Goal: Task Accomplishment & Management: Manage account settings

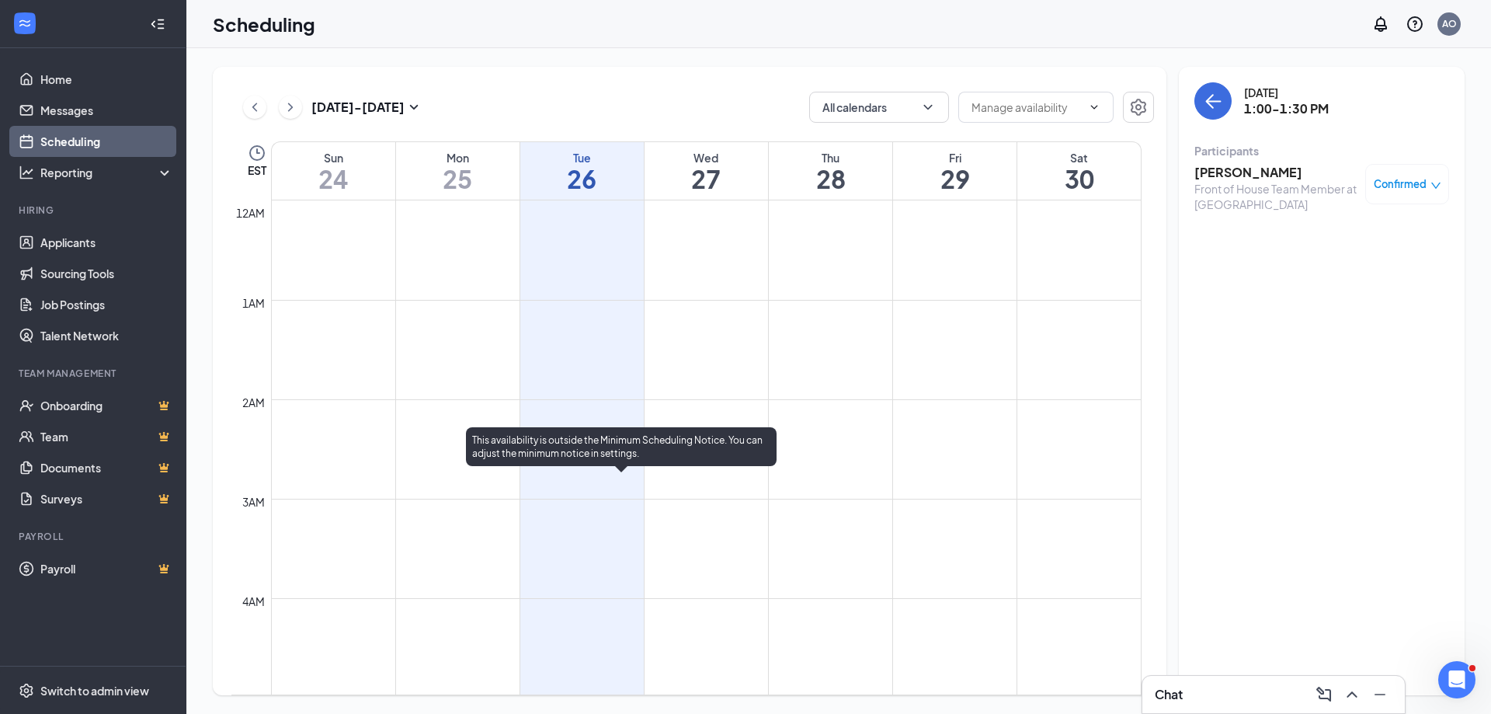
scroll to position [919, 0]
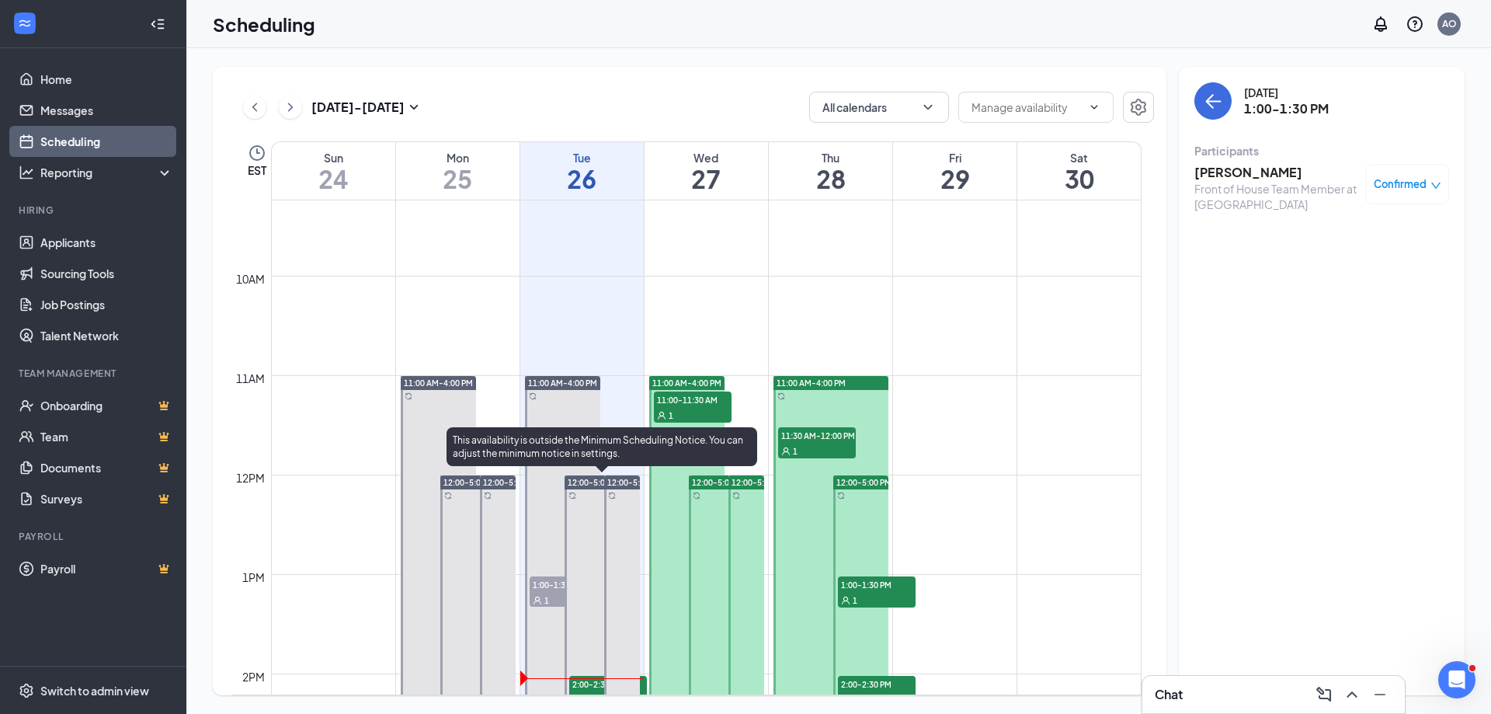
click at [592, 689] on span "2:00-2:30 PM" at bounding box center [608, 684] width 78 height 16
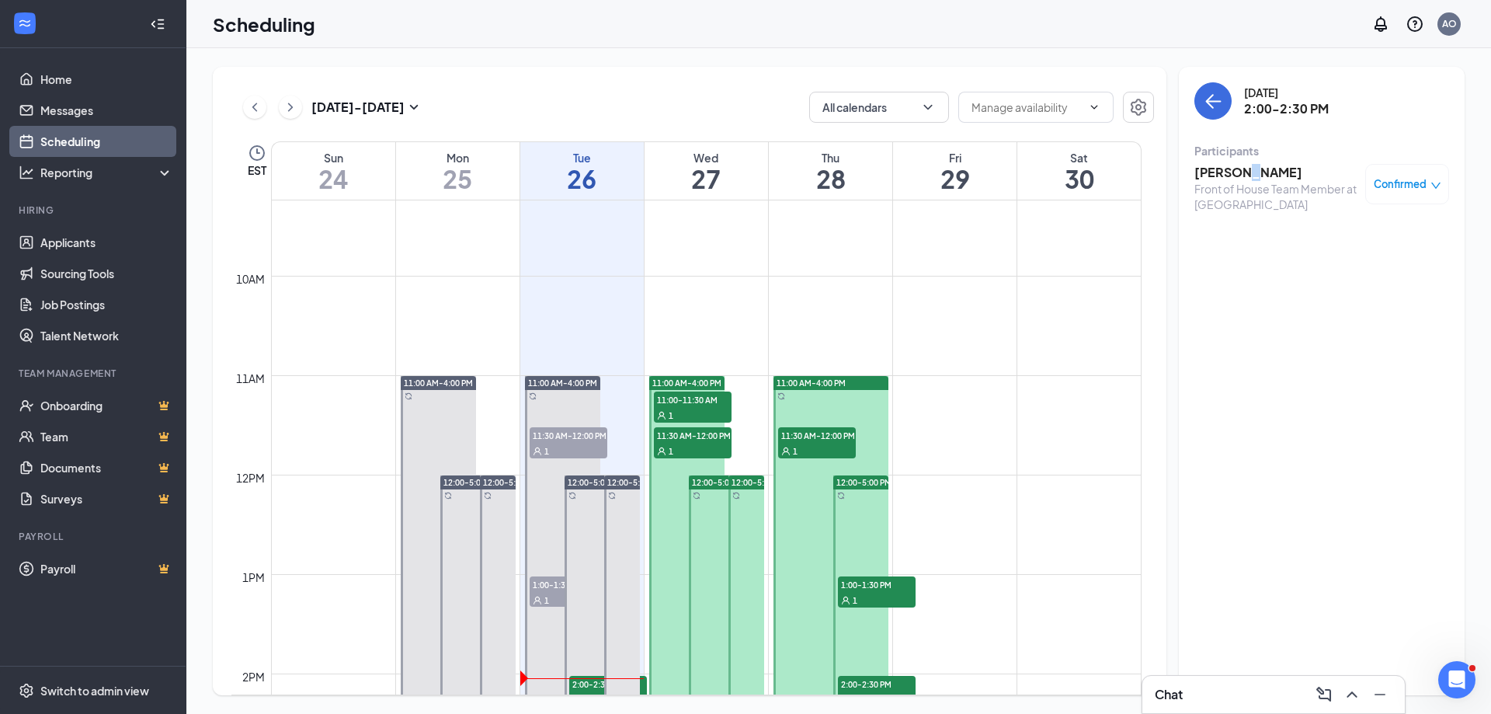
click at [1239, 173] on h3 "[PERSON_NAME]" at bounding box center [1275, 172] width 163 height 17
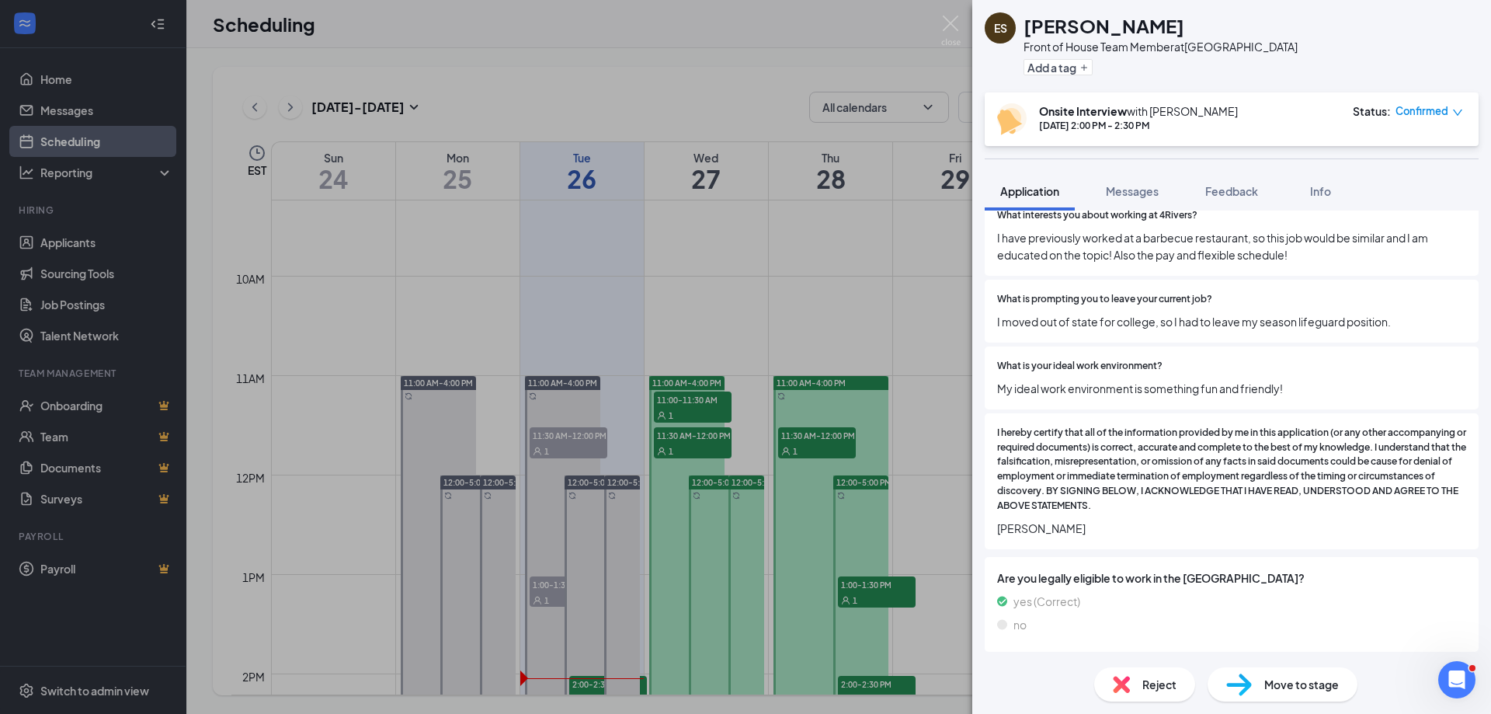
scroll to position [1090, 0]
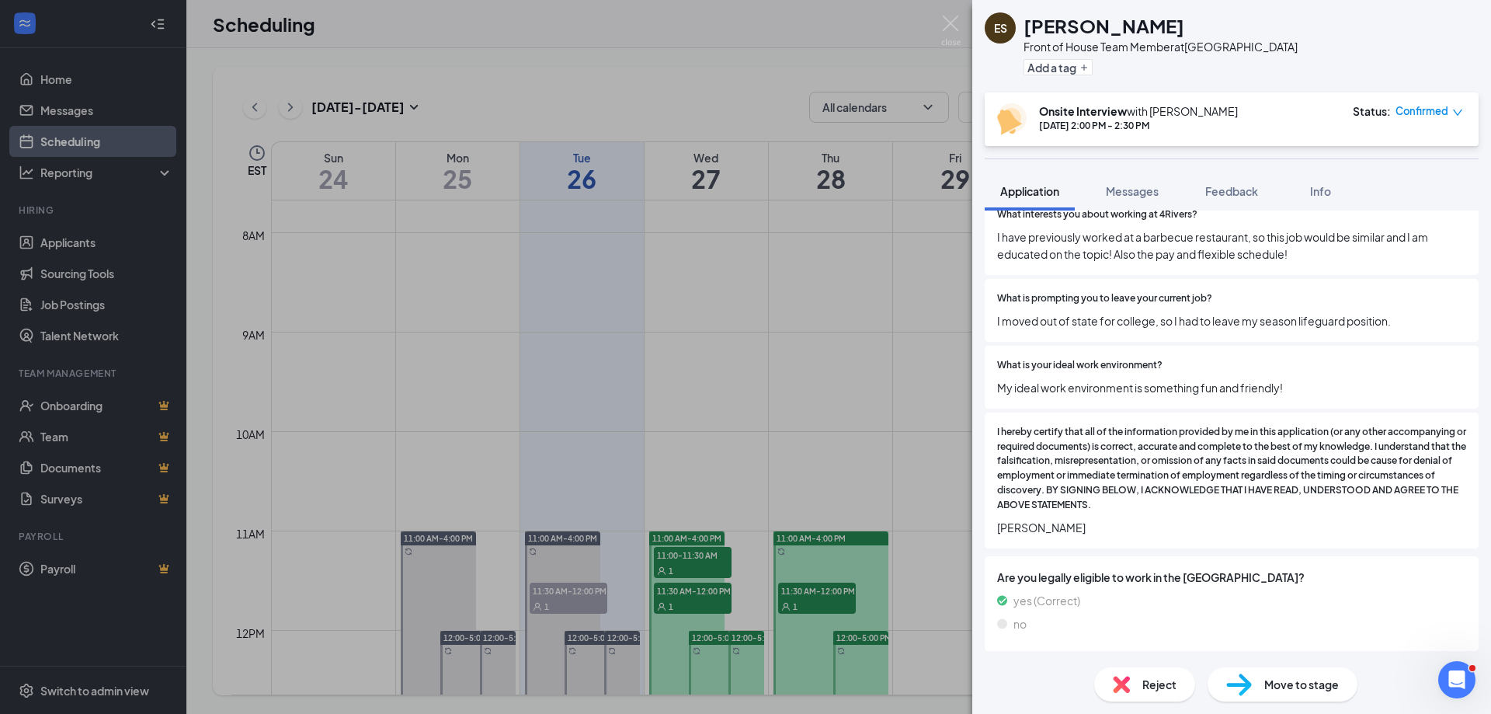
scroll to position [1084, 0]
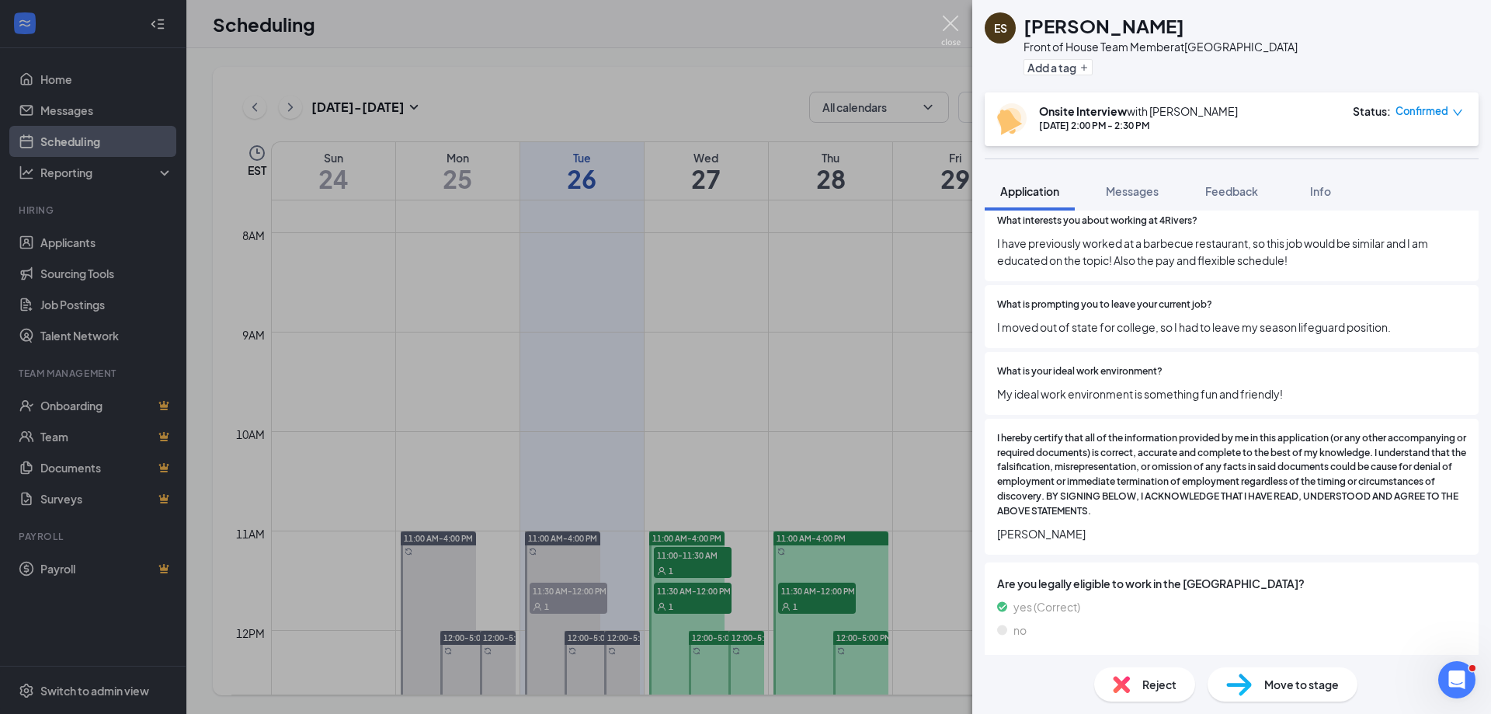
click at [958, 36] on img at bounding box center [950, 31] width 19 height 30
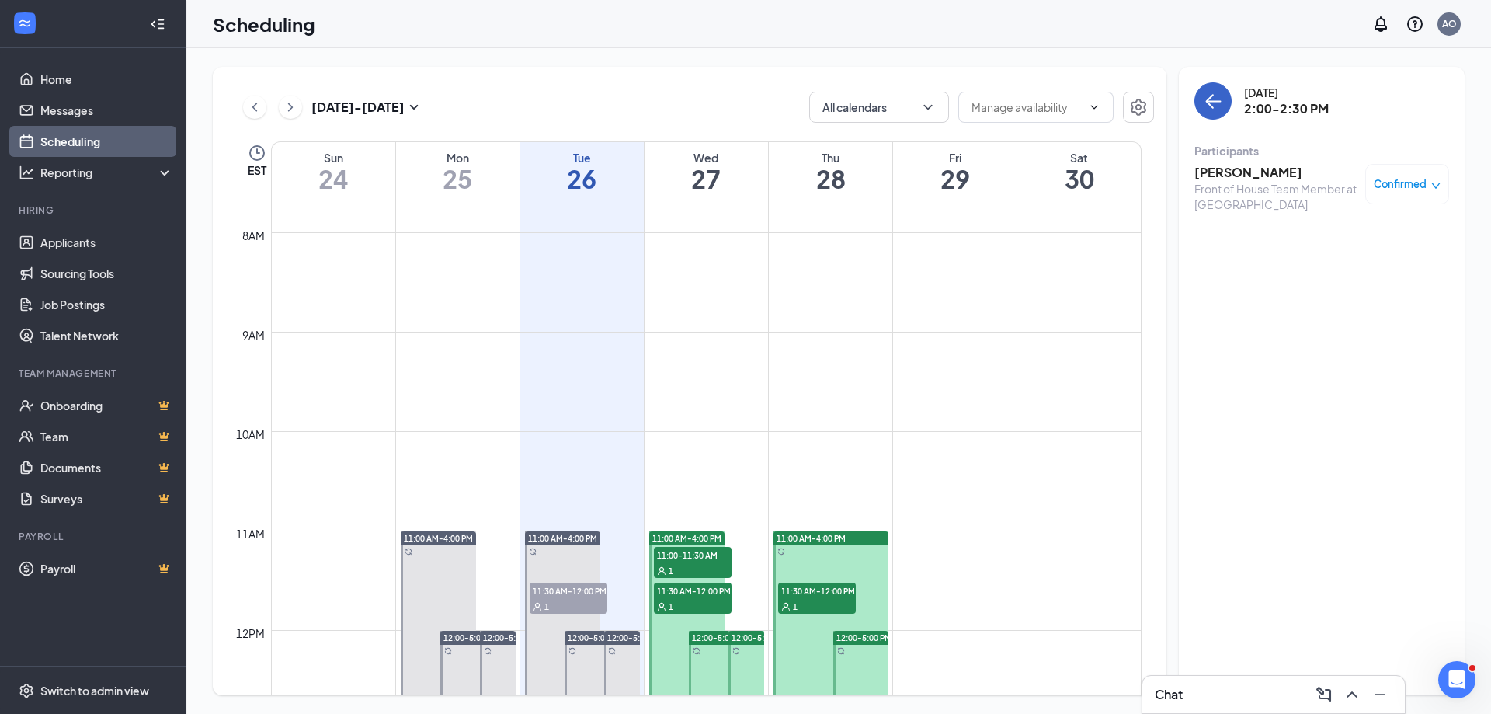
click at [1230, 102] on button "back-button" at bounding box center [1212, 100] width 37 height 37
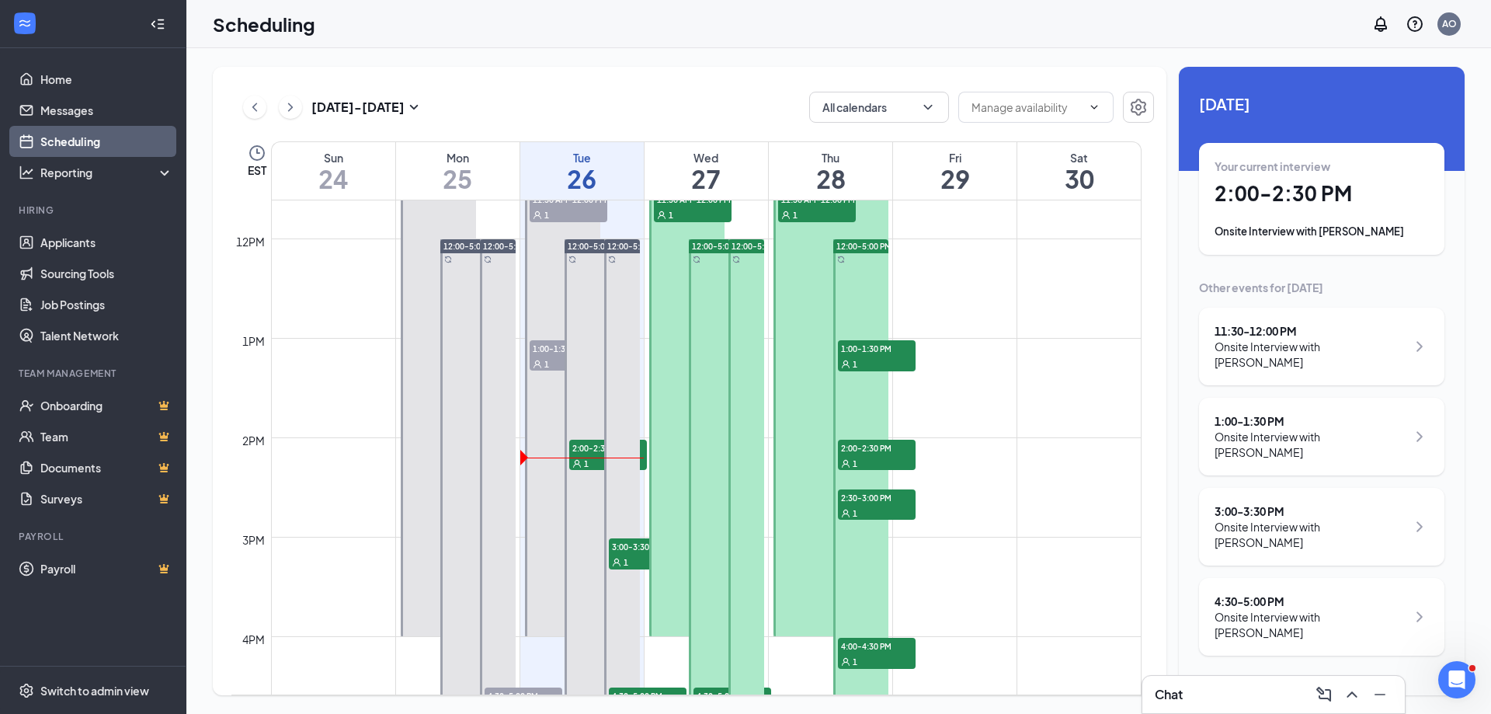
scroll to position [1191, 0]
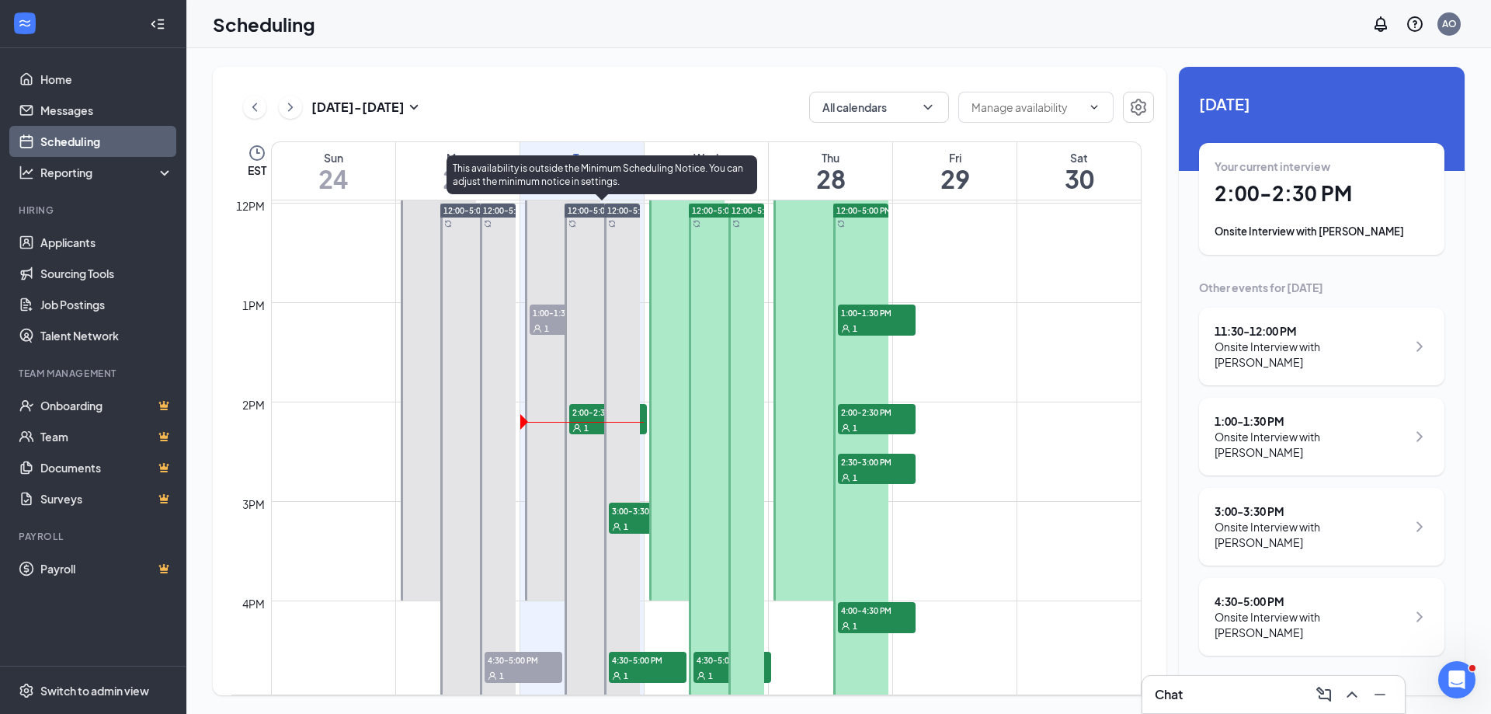
click at [576, 414] on span "2:00-2:30 PM" at bounding box center [608, 412] width 78 height 16
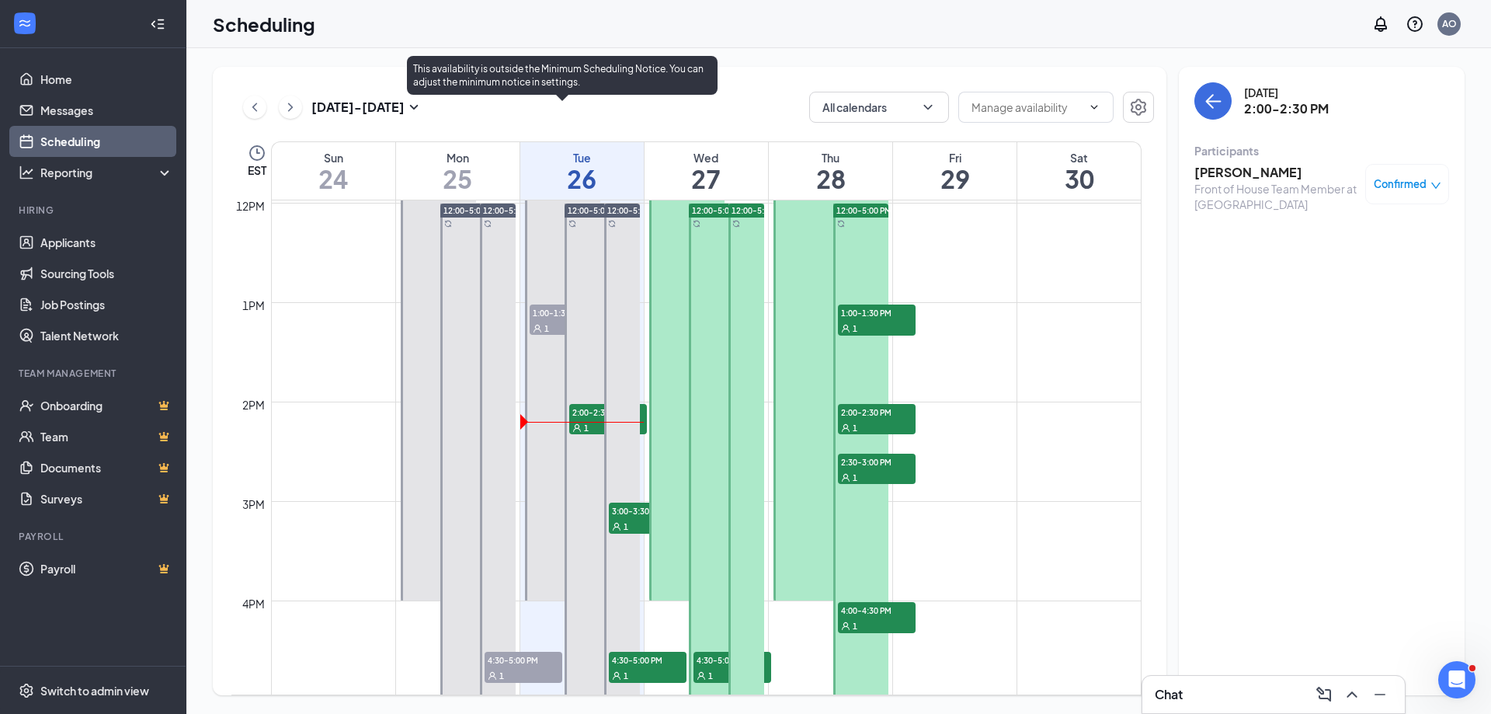
click at [547, 314] on span "1:00-1:30 PM" at bounding box center [569, 312] width 78 height 16
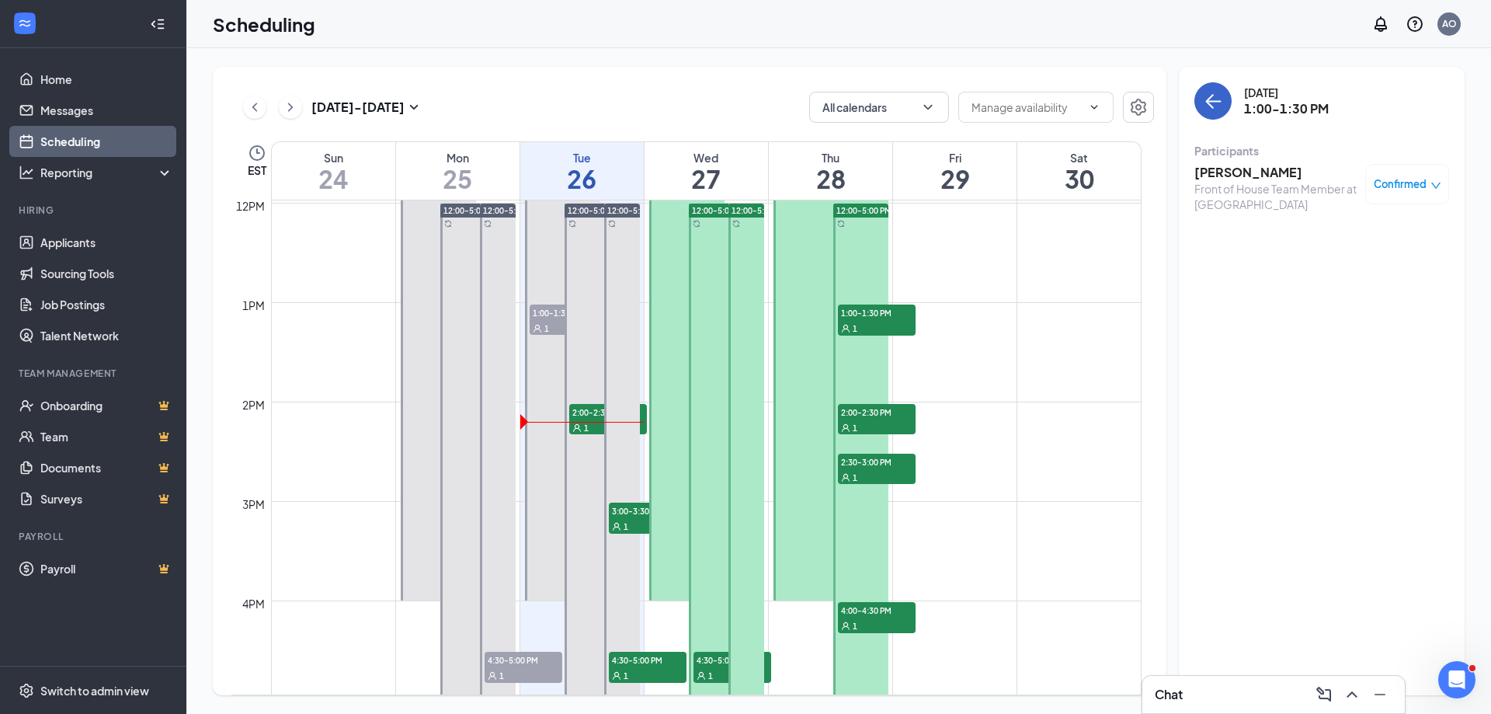
click at [1209, 100] on icon "ArrowLeft" at bounding box center [1213, 101] width 19 height 19
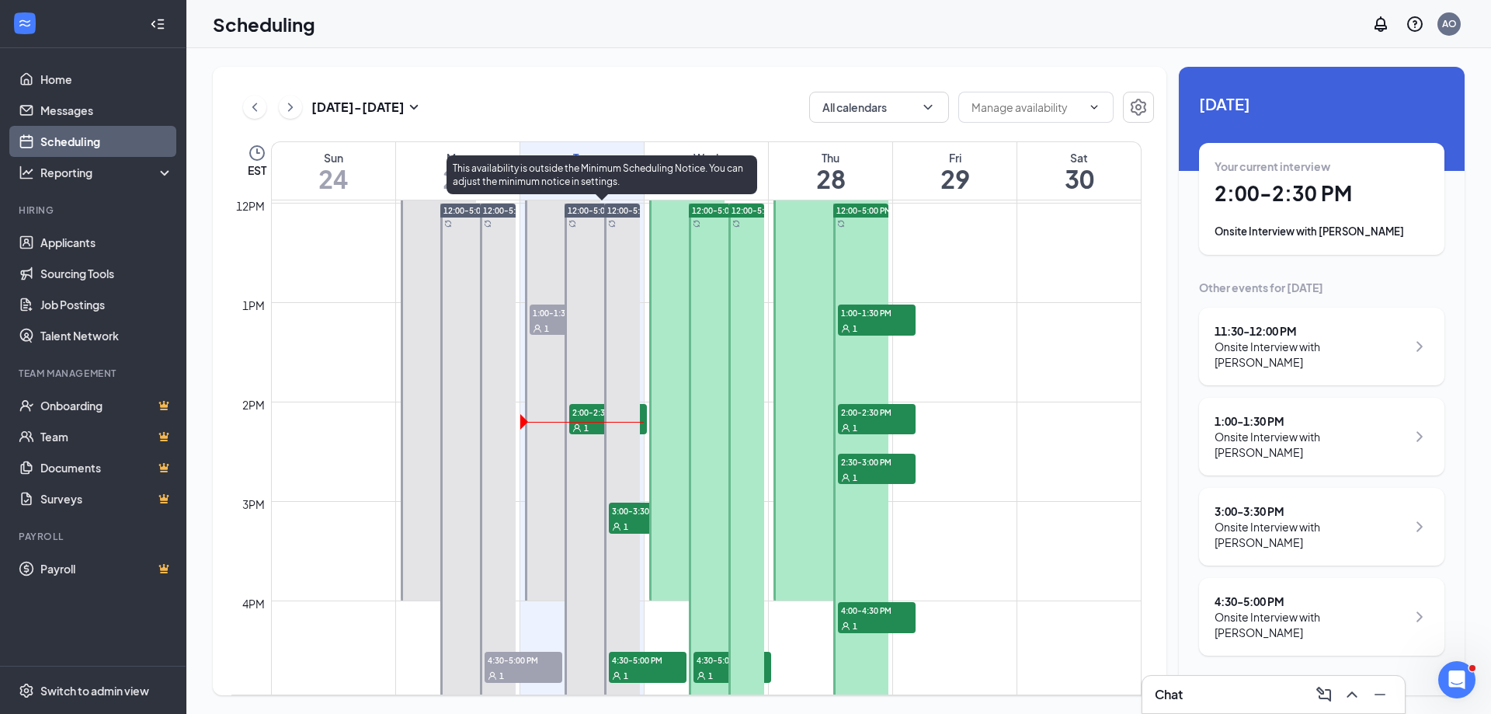
click at [585, 412] on span "2:00-2:30 PM" at bounding box center [608, 412] width 78 height 16
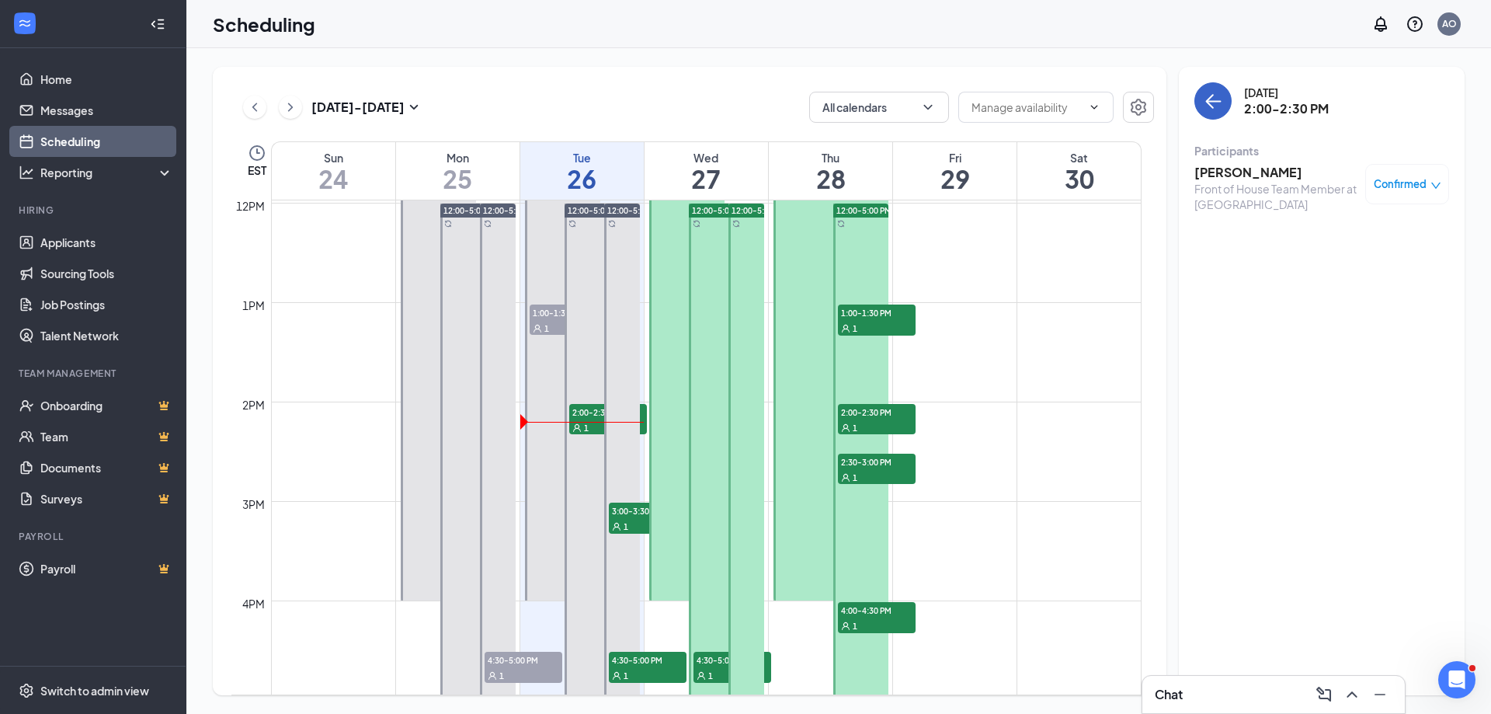
click at [1221, 106] on icon "ArrowLeft" at bounding box center [1213, 101] width 19 height 19
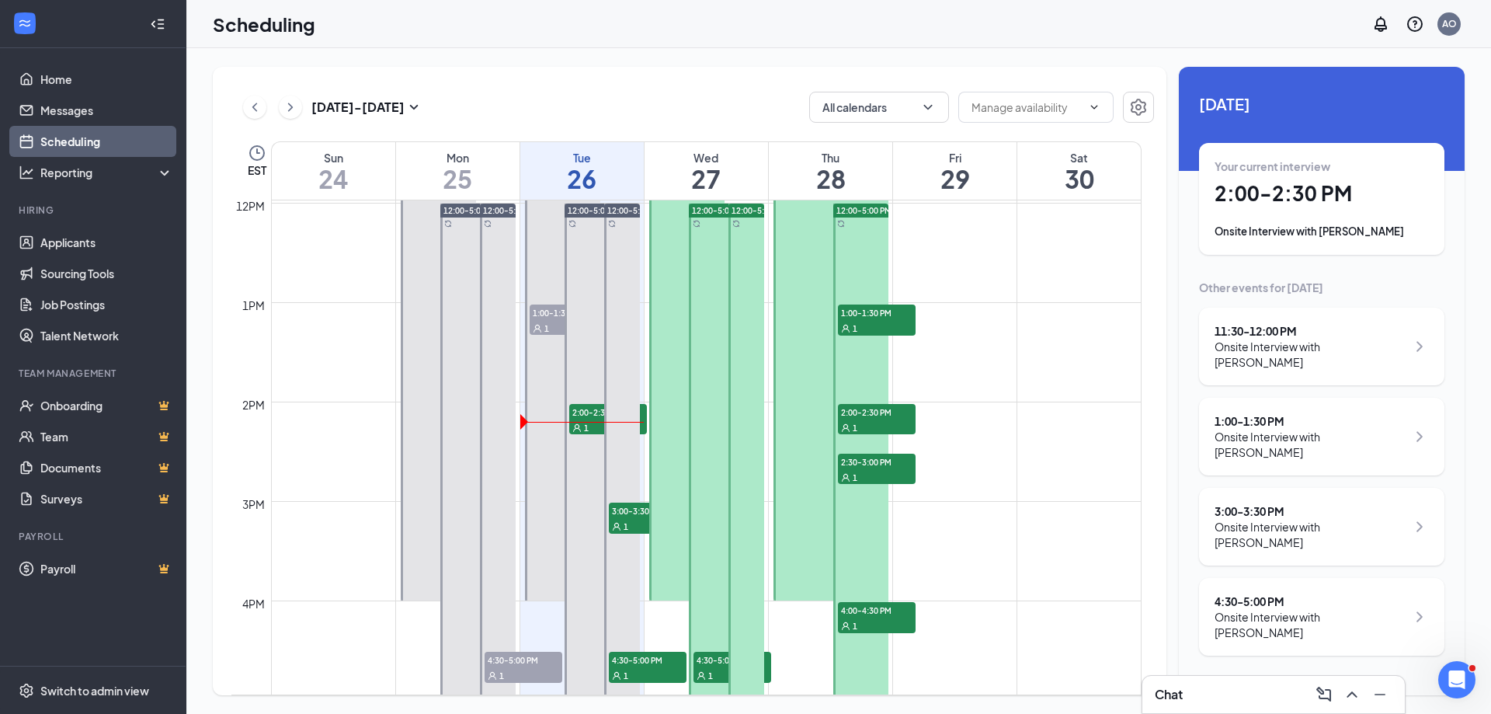
click at [1221, 106] on span "[DATE]" at bounding box center [1321, 104] width 245 height 24
click at [1244, 101] on span "[DATE]" at bounding box center [1321, 104] width 245 height 24
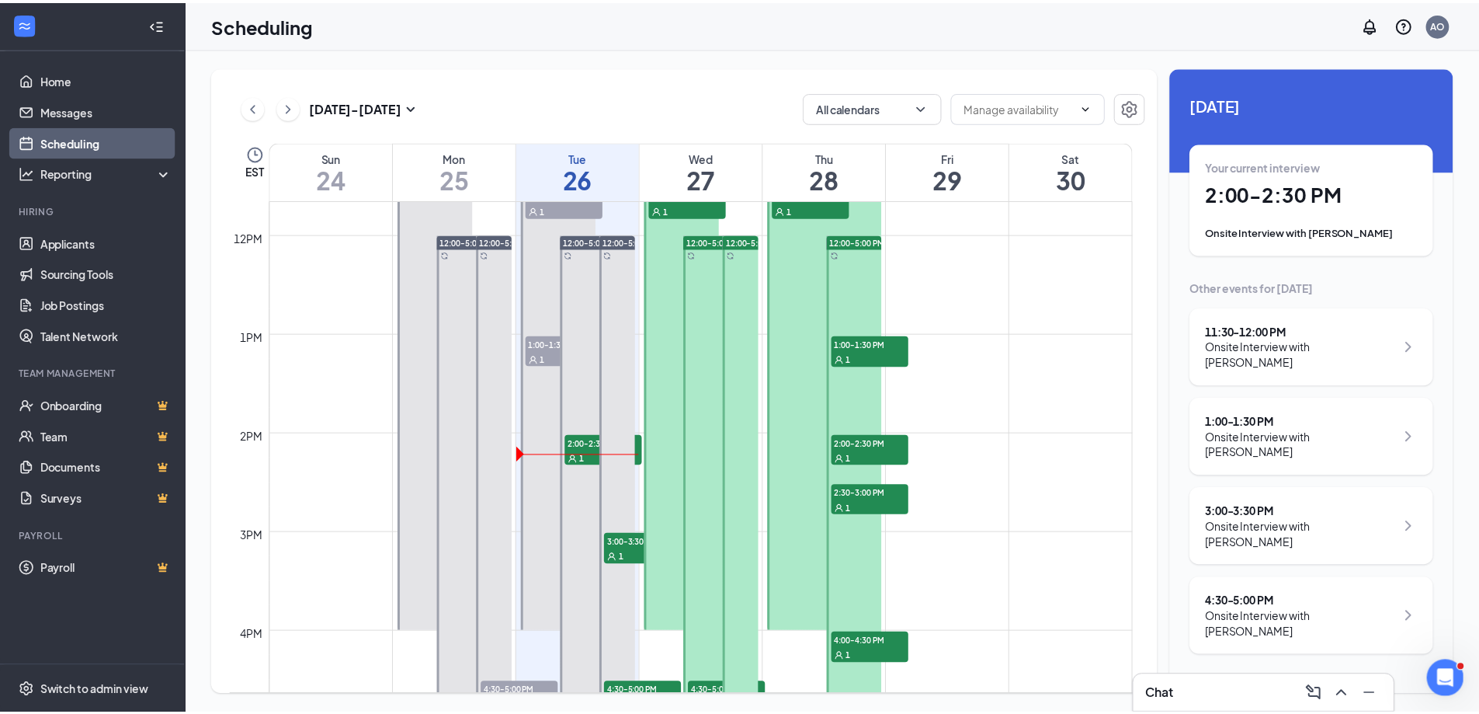
scroll to position [1195, 0]
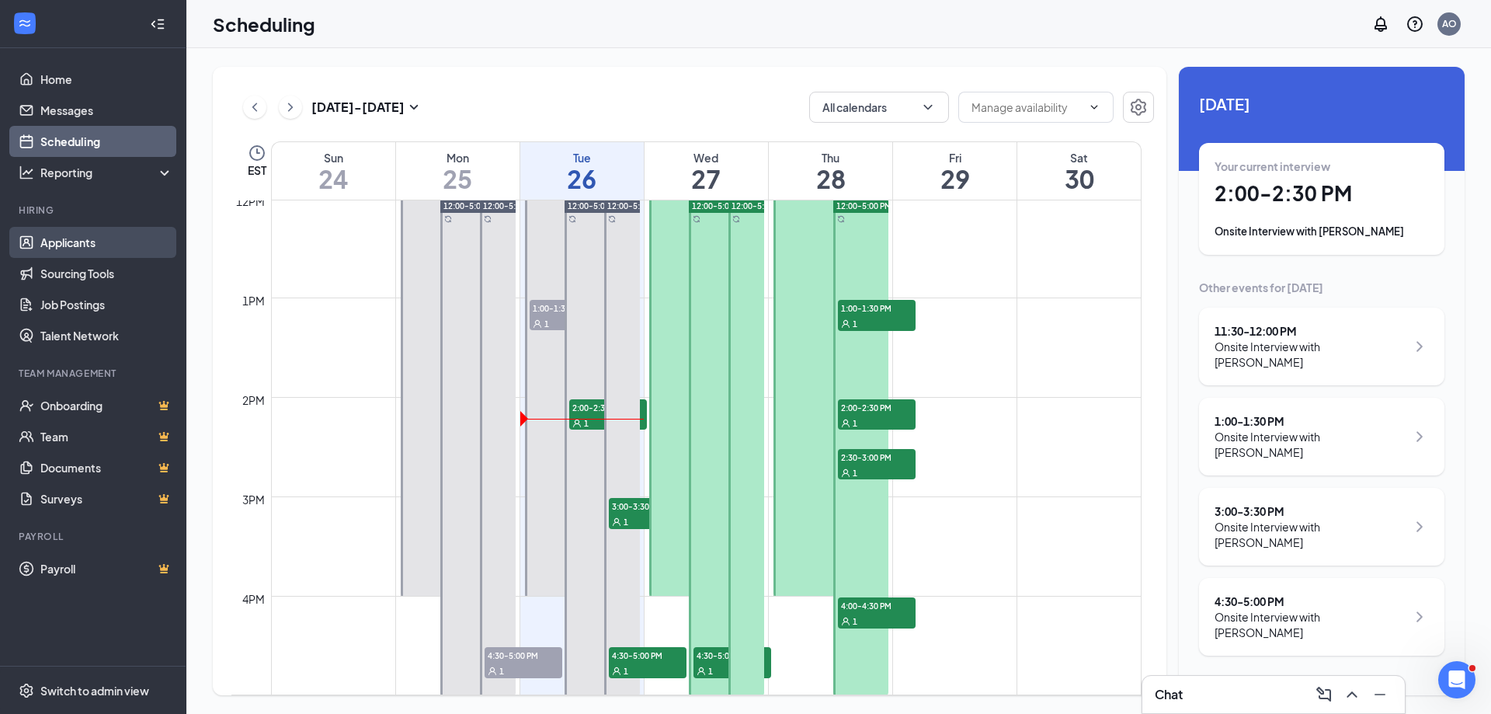
click at [82, 241] on link "Applicants" at bounding box center [106, 242] width 133 height 31
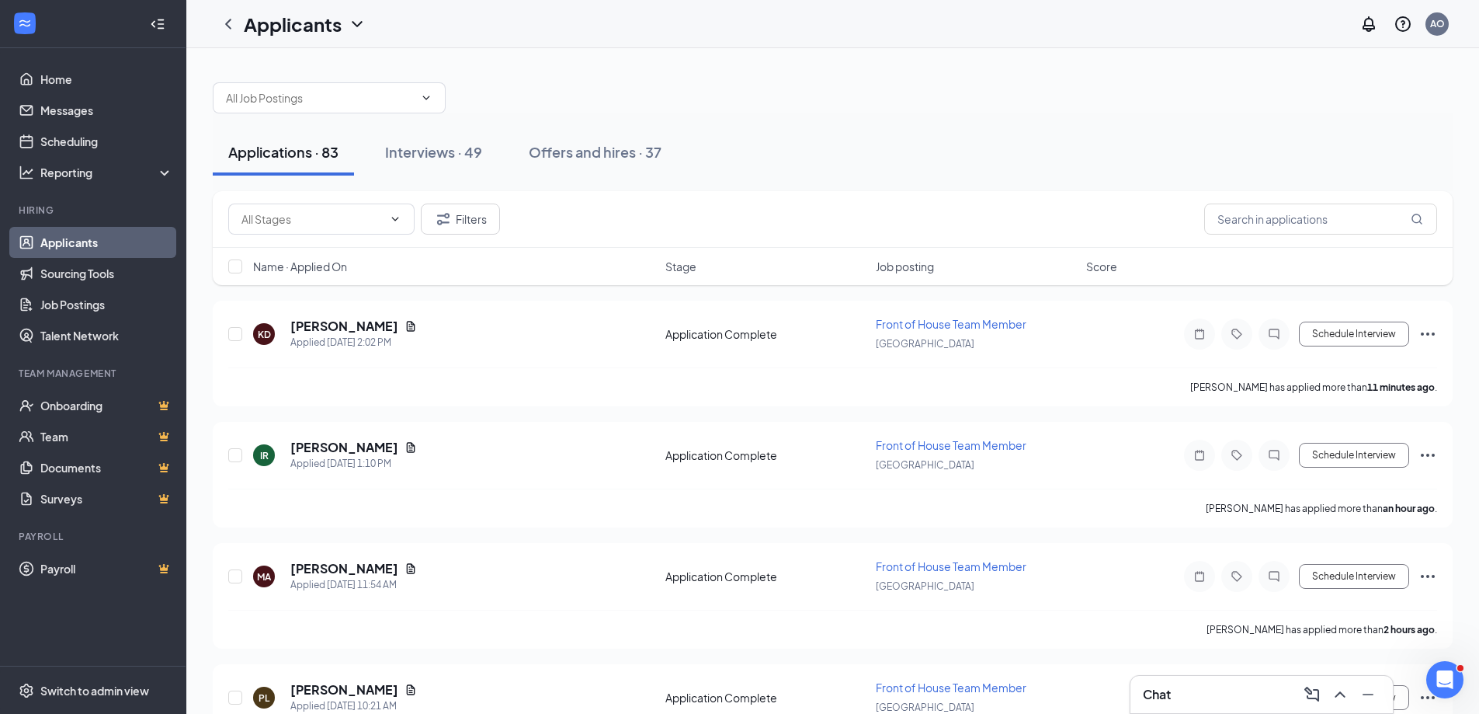
click at [913, 270] on span "Job posting" at bounding box center [905, 267] width 58 height 16
click at [915, 270] on span "Job posting" at bounding box center [905, 267] width 58 height 16
click at [1445, 682] on icon "Open Intercom Messenger" at bounding box center [1444, 678] width 26 height 26
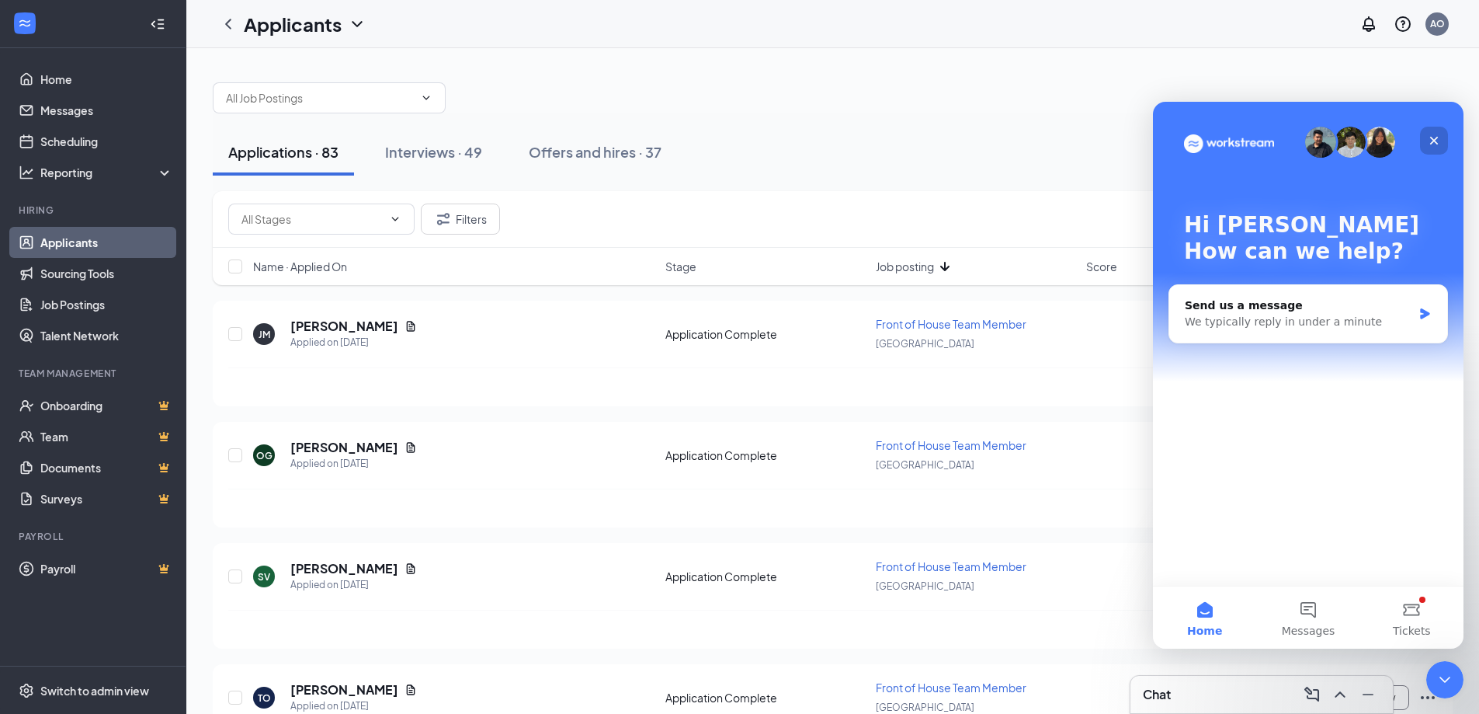
click at [1430, 137] on icon "Close" at bounding box center [1434, 140] width 12 height 12
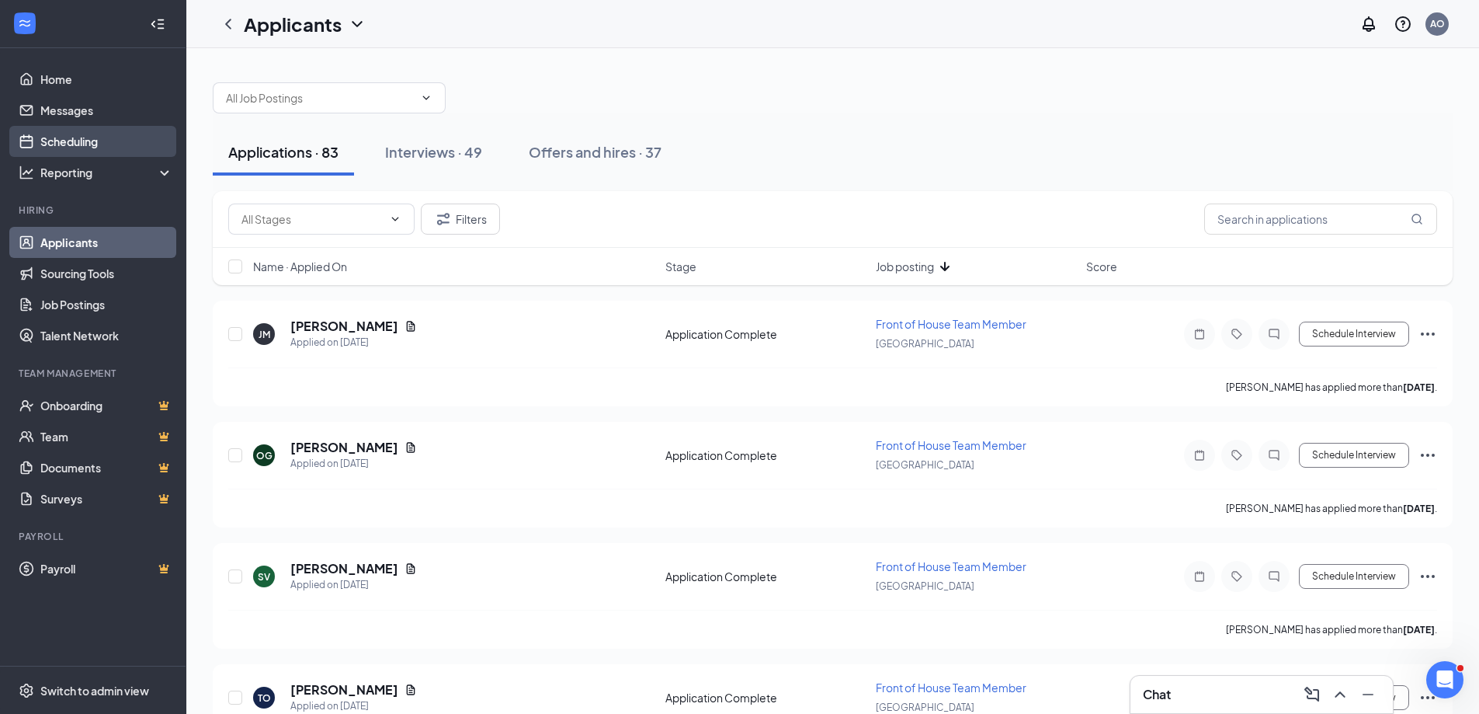
click at [54, 132] on link "Scheduling" at bounding box center [106, 141] width 133 height 31
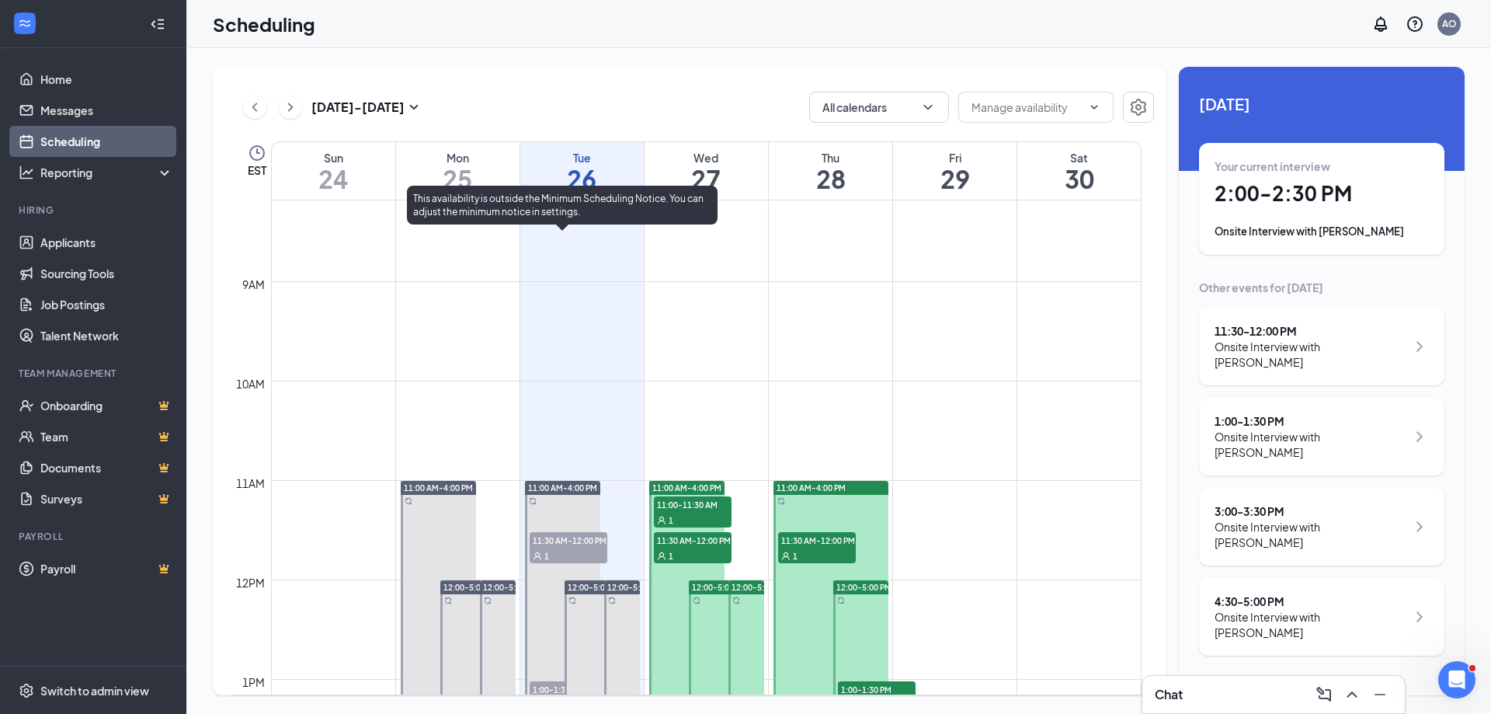
scroll to position [1152, 0]
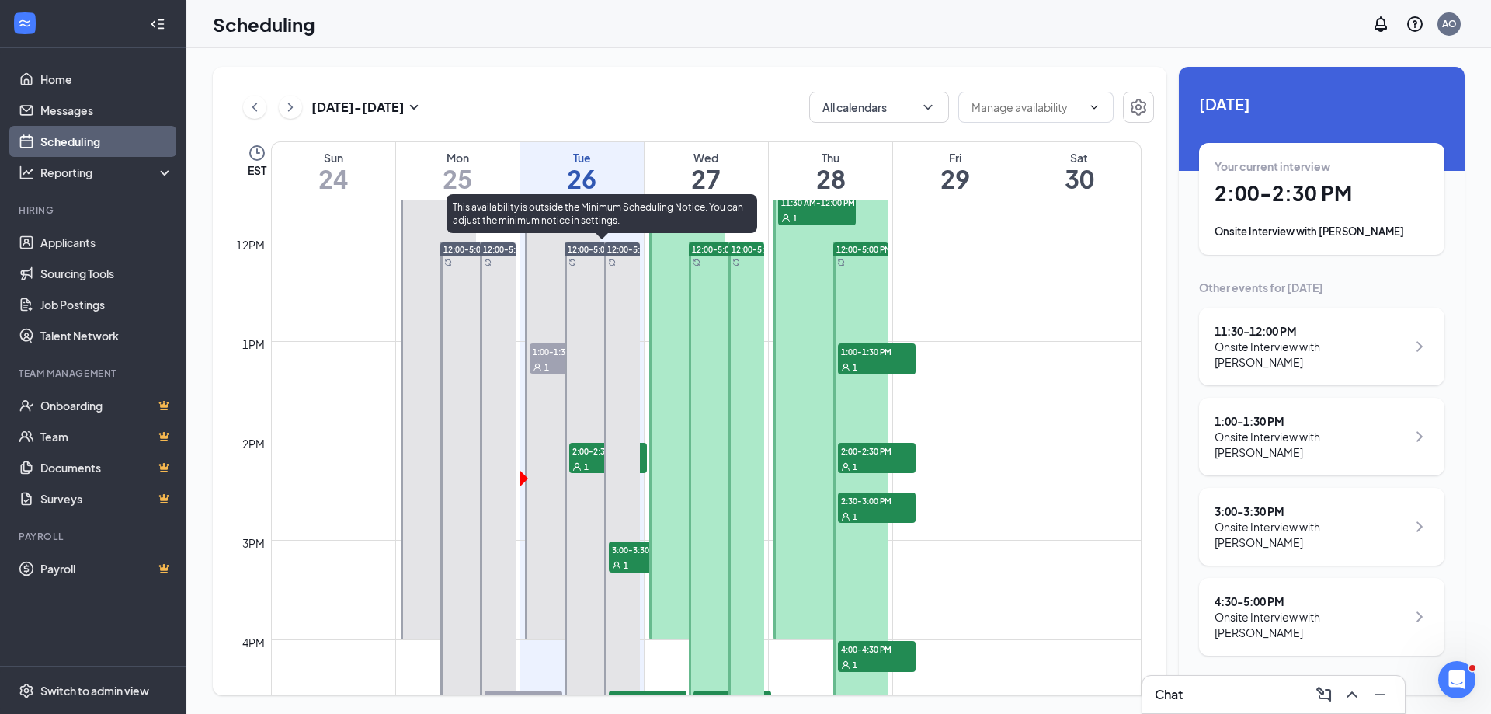
click at [575, 454] on span "2:00-2:30 PM" at bounding box center [608, 451] width 78 height 16
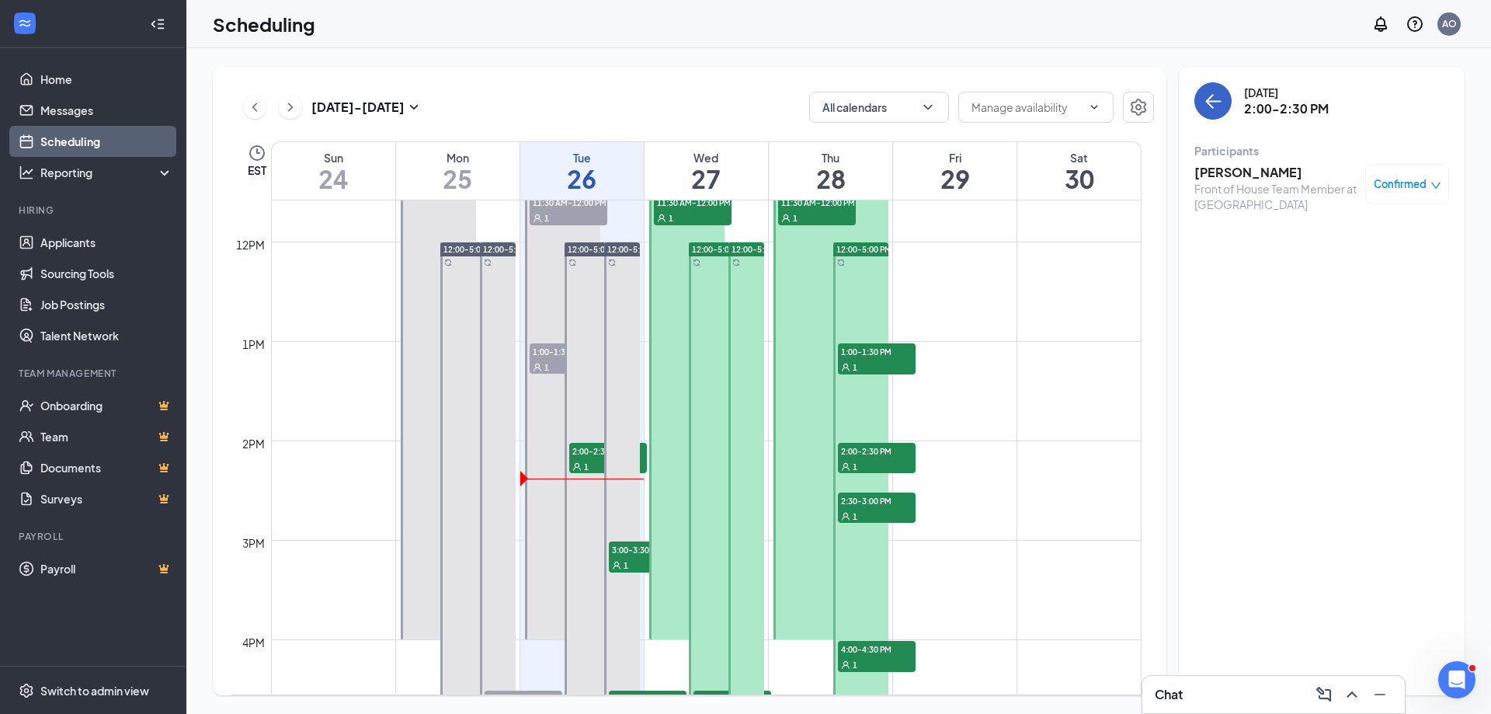
click at [1217, 83] on button "back-button" at bounding box center [1212, 100] width 37 height 37
